Goal: Task Accomplishment & Management: Manage account settings

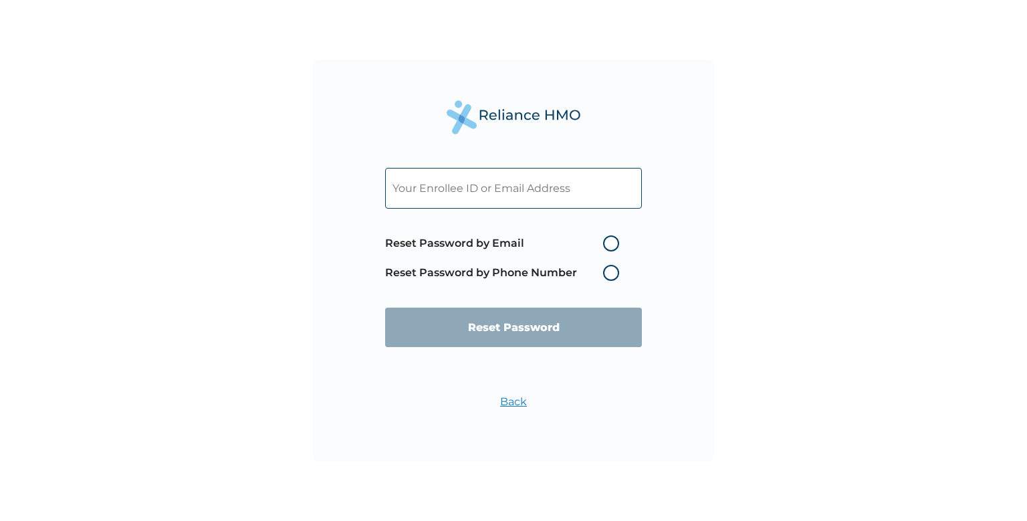
click at [615, 274] on label "Reset Password by Phone Number" at bounding box center [505, 273] width 241 height 16
click at [611, 269] on label "Reset Password by Phone Number" at bounding box center [505, 273] width 241 height 16
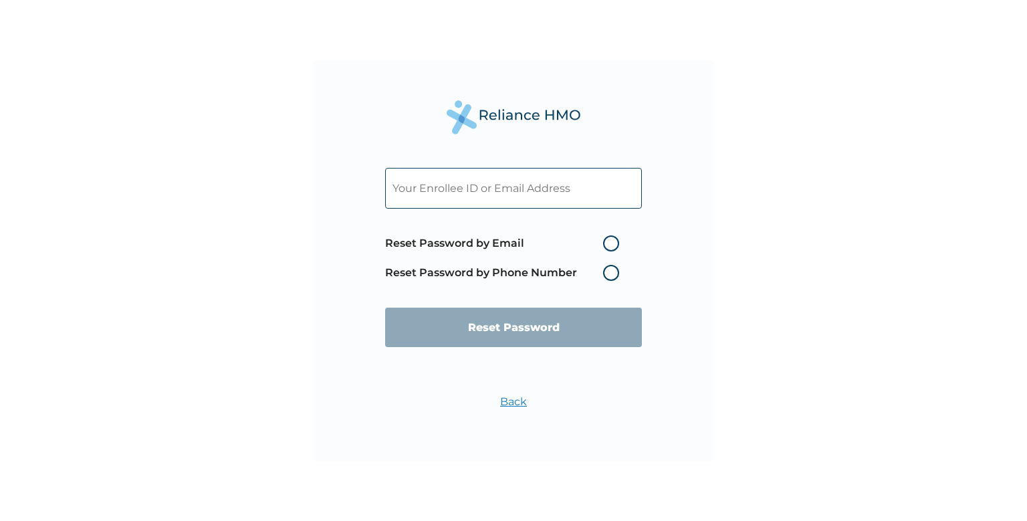
click at [611, 269] on label "Reset Password by Phone Number" at bounding box center [505, 273] width 241 height 16
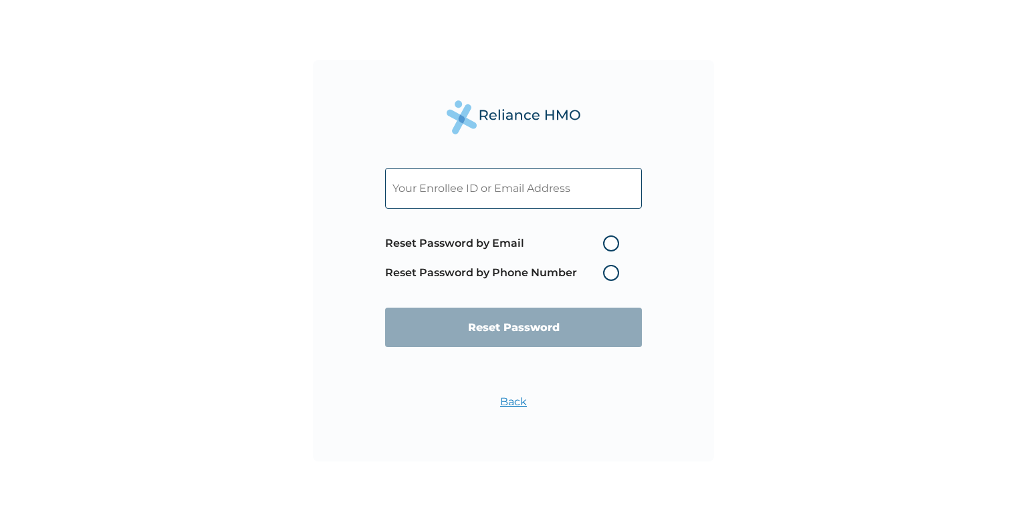
click at [611, 269] on label "Reset Password by Phone Number" at bounding box center [505, 273] width 241 height 16
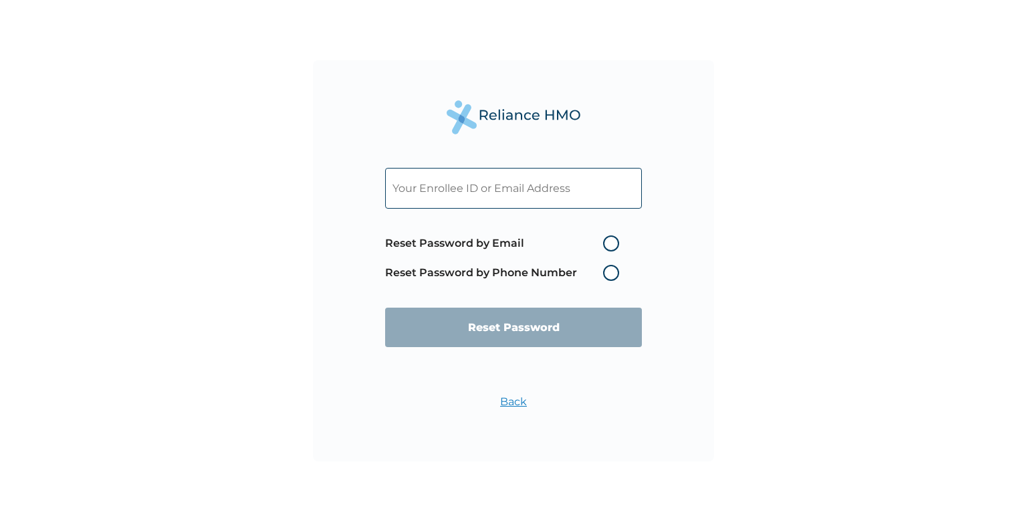
click at [611, 269] on label "Reset Password by Phone Number" at bounding box center [505, 273] width 241 height 16
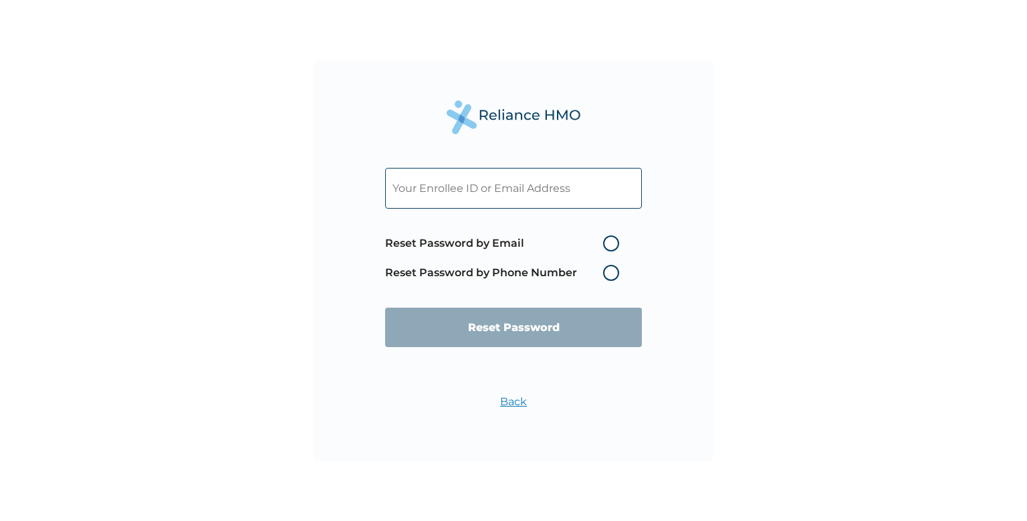
click at [611, 269] on label "Reset Password by Phone Number" at bounding box center [505, 273] width 241 height 16
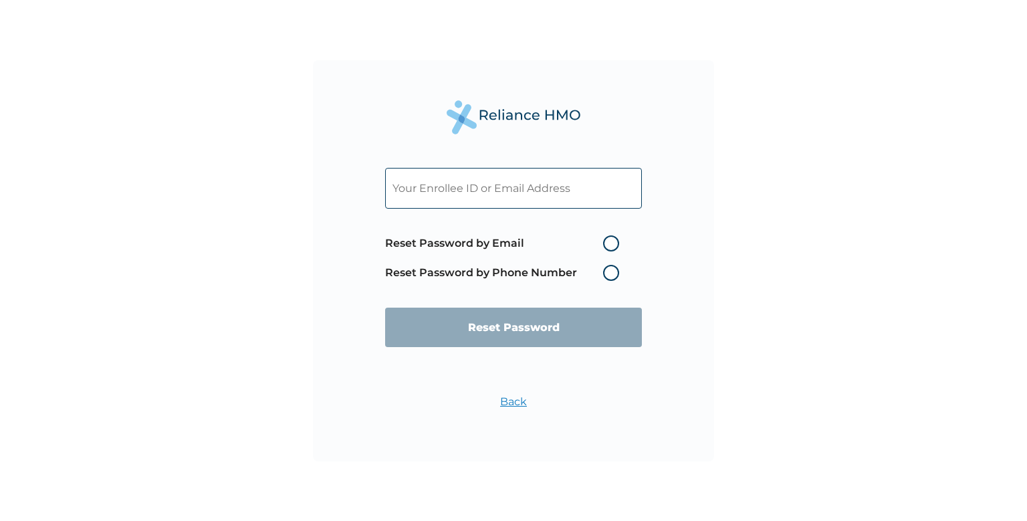
click at [611, 269] on label "Reset Password by Phone Number" at bounding box center [505, 273] width 241 height 16
click at [611, 272] on label "Reset Password by Phone Number" at bounding box center [505, 273] width 241 height 16
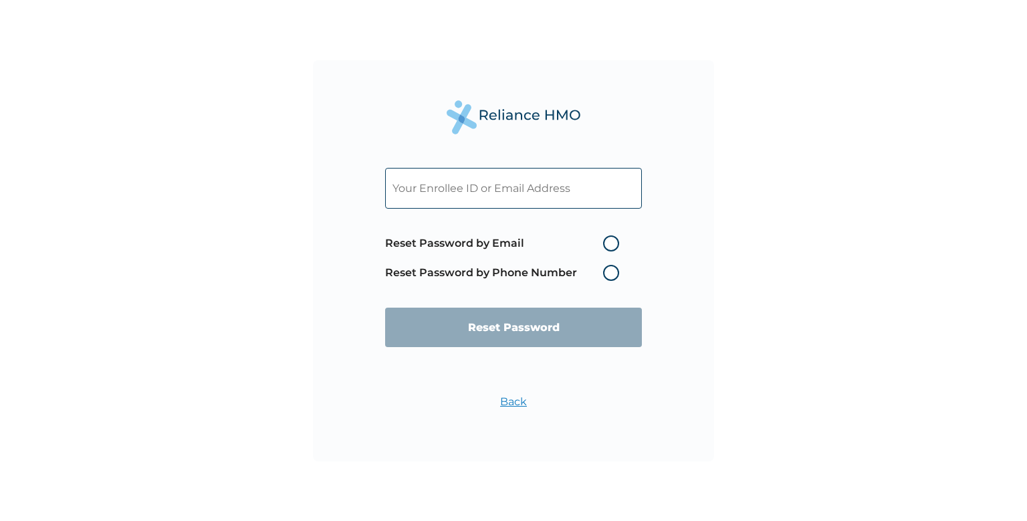
click at [611, 272] on label "Reset Password by Phone Number" at bounding box center [505, 273] width 241 height 16
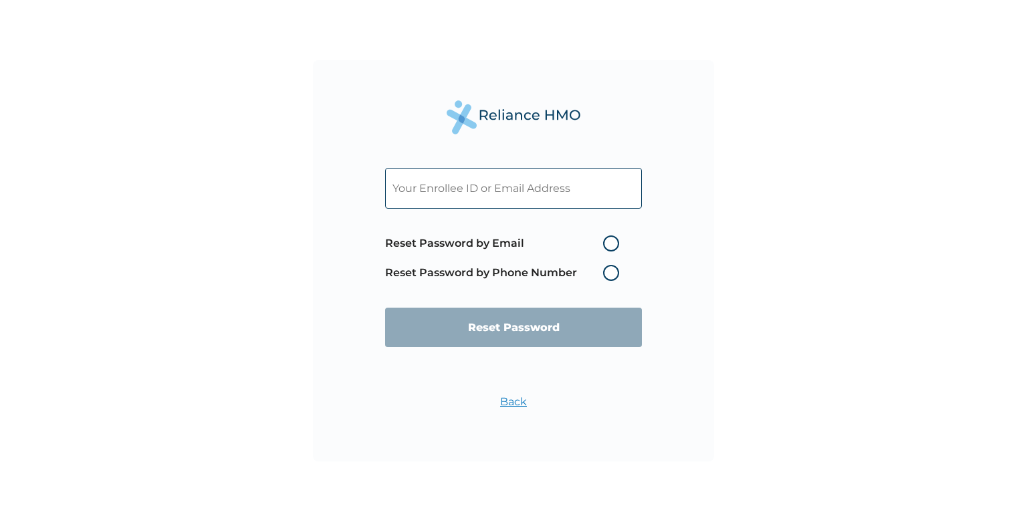
click at [611, 272] on label "Reset Password by Phone Number" at bounding box center [505, 273] width 241 height 16
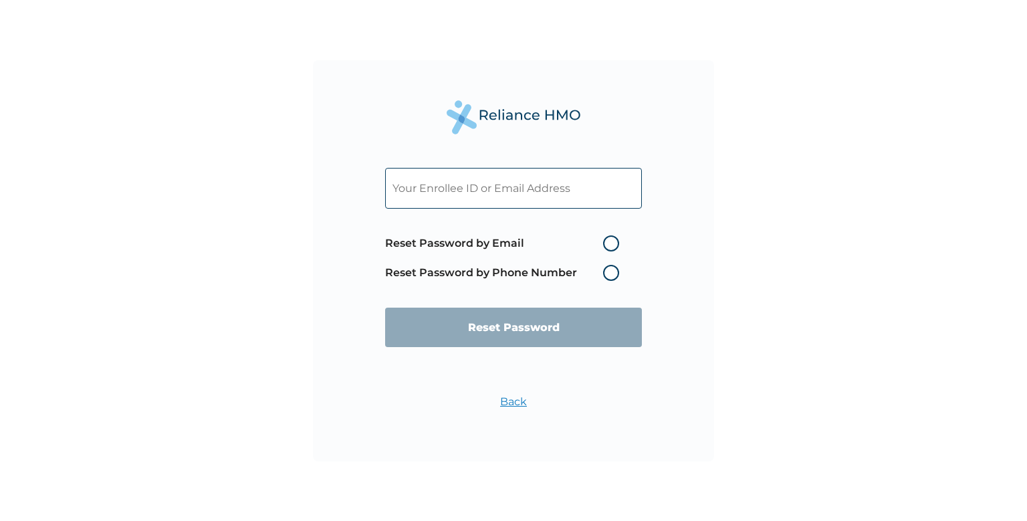
click at [611, 272] on label "Reset Password by Phone Number" at bounding box center [505, 273] width 241 height 16
click at [616, 247] on label "Reset Password by Email" at bounding box center [505, 243] width 241 height 16
click at [606, 247] on input "Reset Password by Email" at bounding box center [595, 243] width 21 height 21
radio input "true"
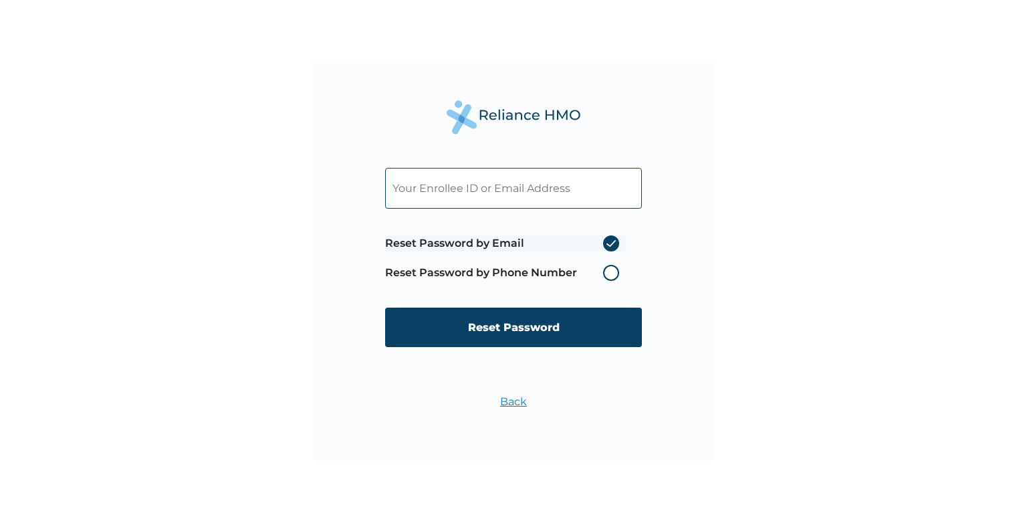
click at [609, 239] on label "Reset Password by Email" at bounding box center [505, 243] width 241 height 16
click at [606, 239] on input "Reset Password by Email" at bounding box center [595, 243] width 21 height 21
click at [594, 274] on label "Reset Password by Phone Number" at bounding box center [505, 273] width 241 height 16
click at [617, 273] on label "Reset Password by Phone Number" at bounding box center [505, 273] width 241 height 16
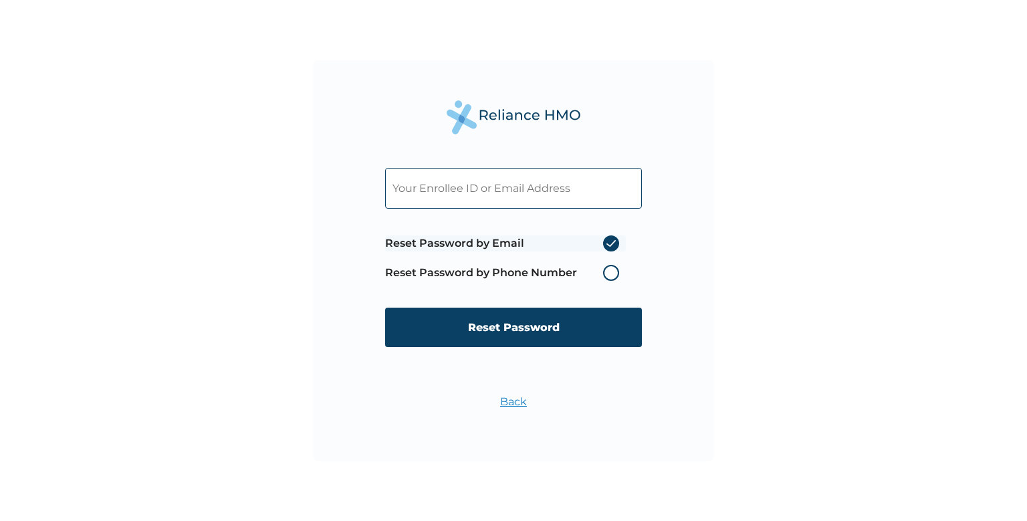
click at [617, 273] on label "Reset Password by Phone Number" at bounding box center [505, 273] width 241 height 16
click at [612, 272] on label "Reset Password by Phone Number" at bounding box center [505, 273] width 241 height 16
click at [539, 183] on input "text" at bounding box center [513, 188] width 257 height 41
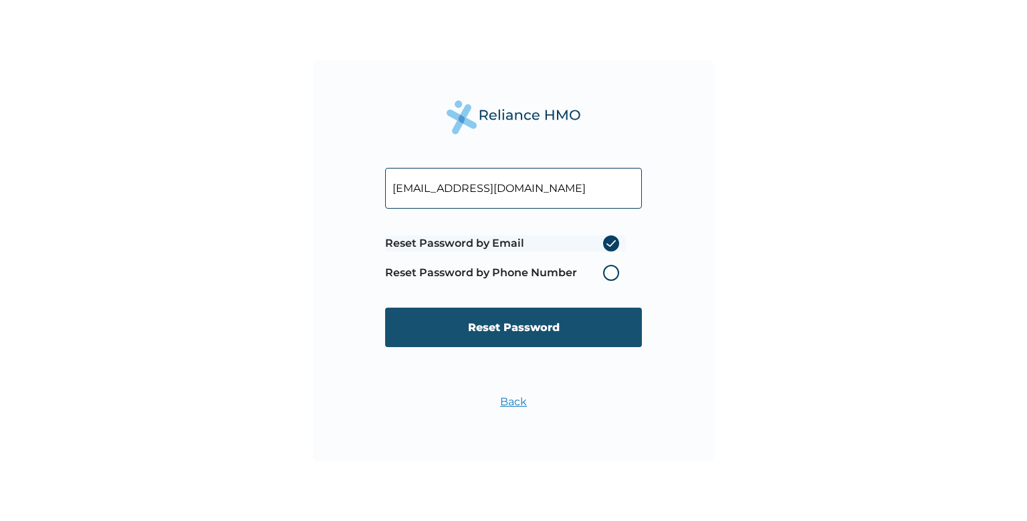
type input "[EMAIL_ADDRESS][DOMAIN_NAME]"
click at [579, 325] on input "Reset Password" at bounding box center [513, 327] width 257 height 39
